Goal: Complete application form: Complete application form

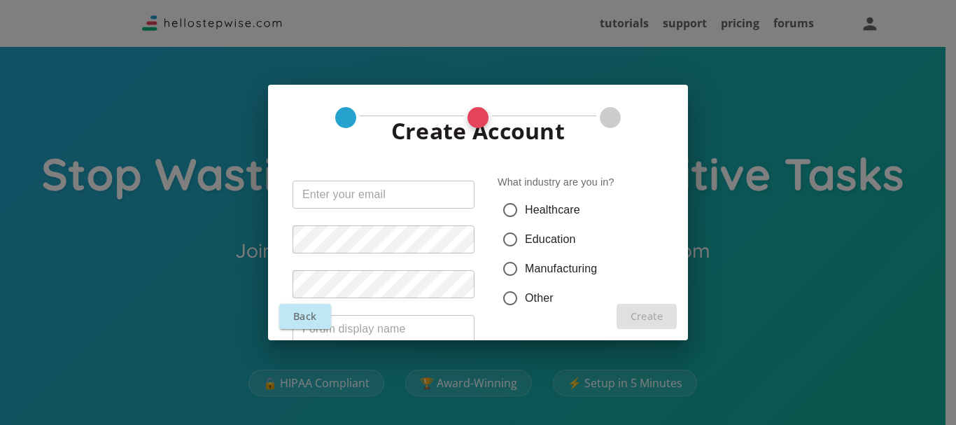
click at [530, 237] on span "Education" at bounding box center [550, 239] width 51 height 17
click at [525, 237] on input "Education" at bounding box center [510, 239] width 29 height 29
radio input "true"
click at [541, 206] on span "Healthcare" at bounding box center [552, 210] width 55 height 17
click at [525, 206] on input "Healthcare" at bounding box center [510, 209] width 29 height 29
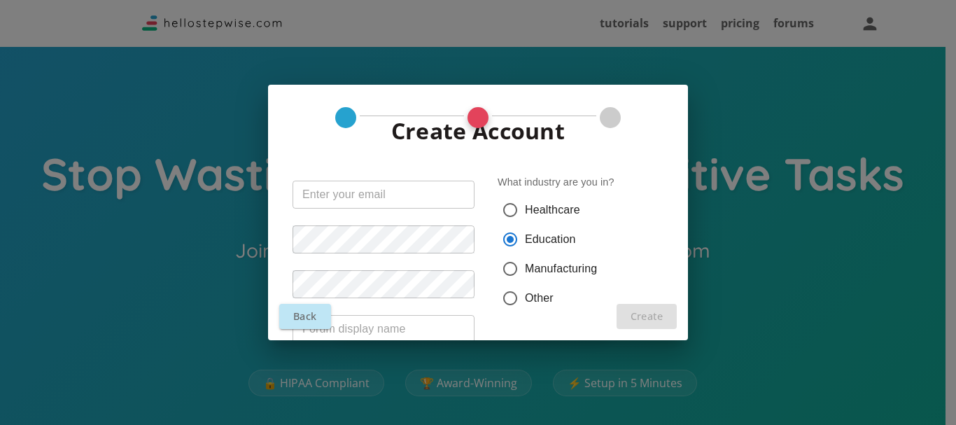
radio input "true"
click at [548, 261] on span "Manufacturing" at bounding box center [561, 268] width 72 height 17
click at [525, 261] on input "Manufacturing" at bounding box center [510, 268] width 29 height 29
radio input "true"
click at [553, 229] on label "Education" at bounding box center [574, 239] width 157 height 29
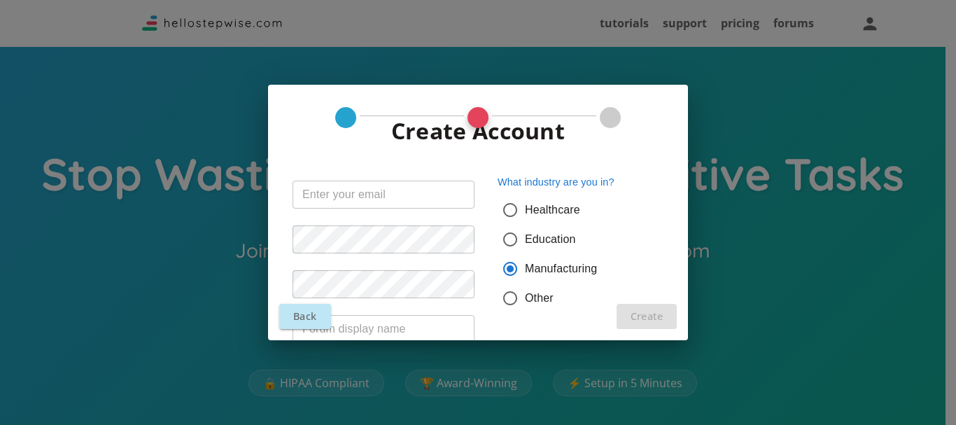
click at [525, 229] on input "Education" at bounding box center [510, 239] width 29 height 29
radio input "true"
click at [549, 199] on label "Healthcare" at bounding box center [574, 209] width 157 height 29
click at [525, 199] on input "Healthcare" at bounding box center [510, 209] width 29 height 29
radio input "true"
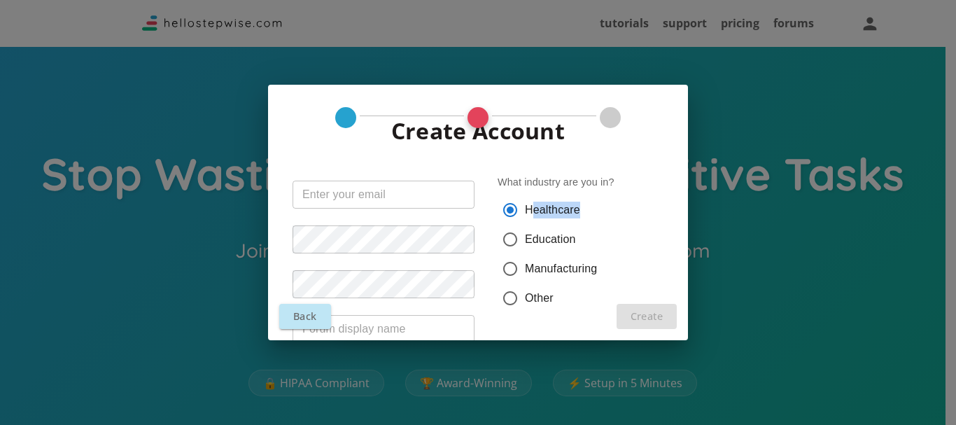
drag, startPoint x: 607, startPoint y: 210, endPoint x: 533, endPoint y: 213, distance: 73.6
click at [533, 213] on label "Healthcare" at bounding box center [574, 209] width 157 height 29
click at [531, 306] on span "Other" at bounding box center [539, 298] width 29 height 17
click at [525, 306] on input "Other" at bounding box center [510, 297] width 29 height 29
radio input "true"
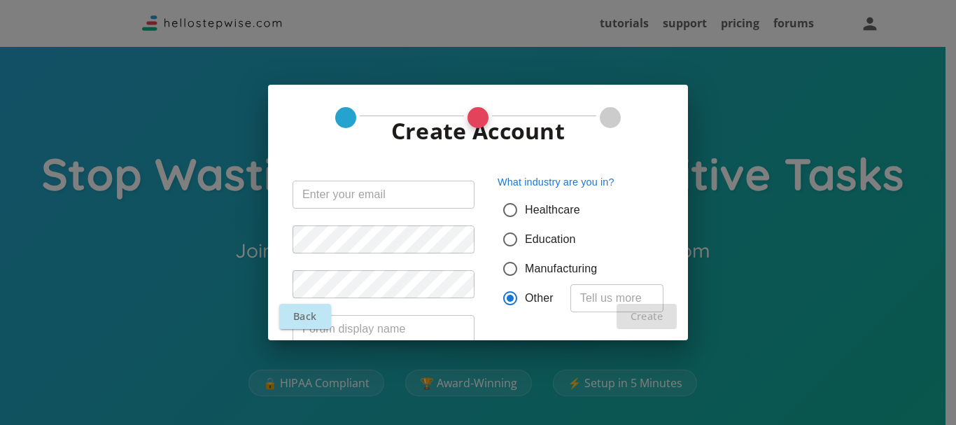
click at [555, 237] on span "Education" at bounding box center [550, 239] width 51 height 17
click at [525, 237] on input "Education" at bounding box center [510, 239] width 29 height 29
radio input "true"
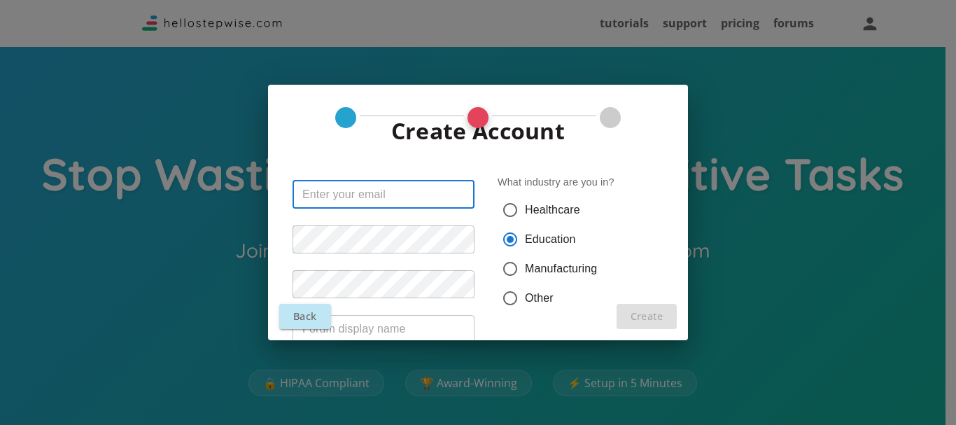
click at [458, 190] on input "text" at bounding box center [384, 195] width 182 height 28
type input "[PERSON_NAME][EMAIL_ADDRESS][PERSON_NAME][DOMAIN_NAME]"
drag, startPoint x: 436, startPoint y: 197, endPoint x: 54, endPoint y: 204, distance: 382.2
click at [54, 204] on div "Create Account [PERSON_NAME][EMAIL_ADDRESS][PERSON_NAME][DOMAIN_NAME] ​ ​ ​ ​ W…" at bounding box center [478, 212] width 956 height 425
